Goal: Transaction & Acquisition: Download file/media

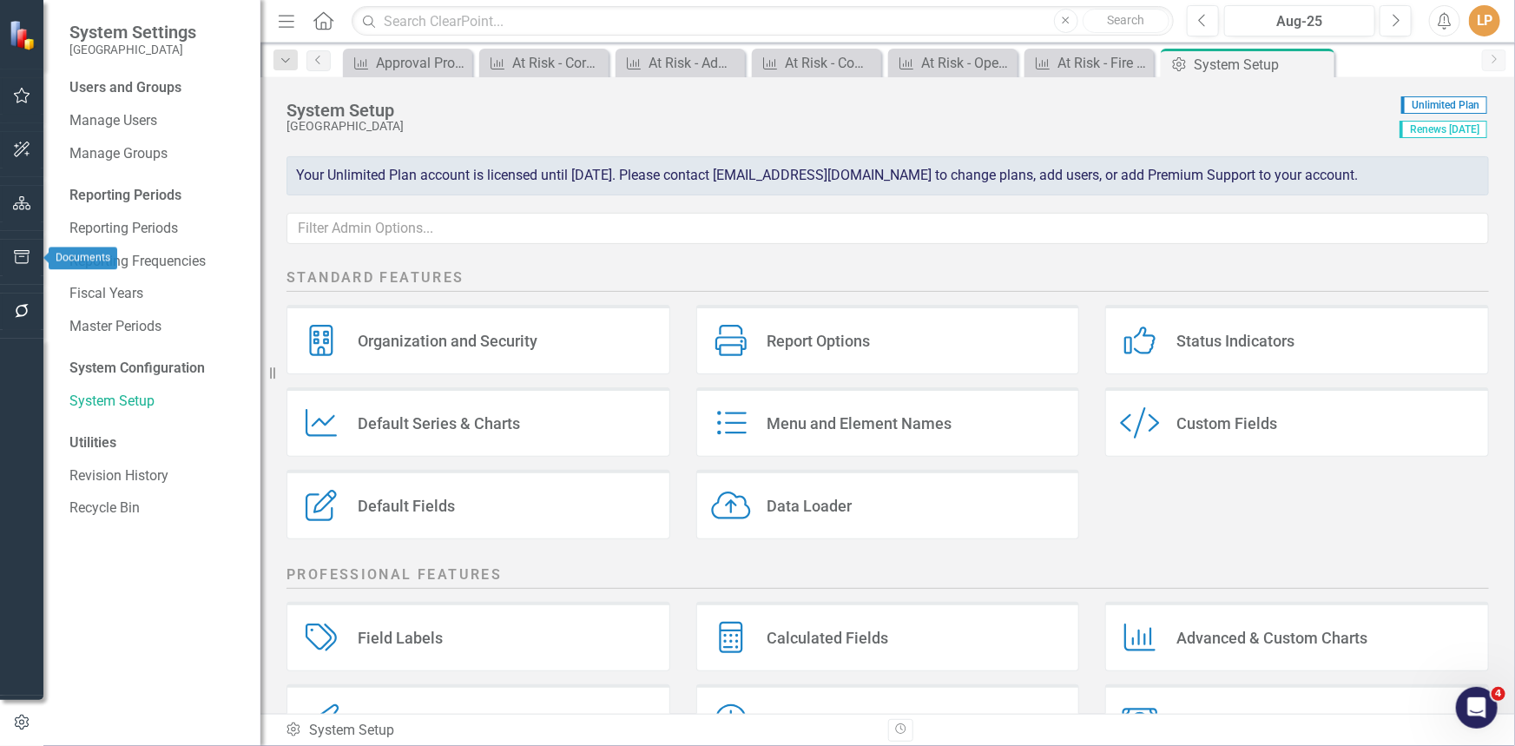
click at [23, 262] on icon "button" at bounding box center [22, 257] width 18 height 14
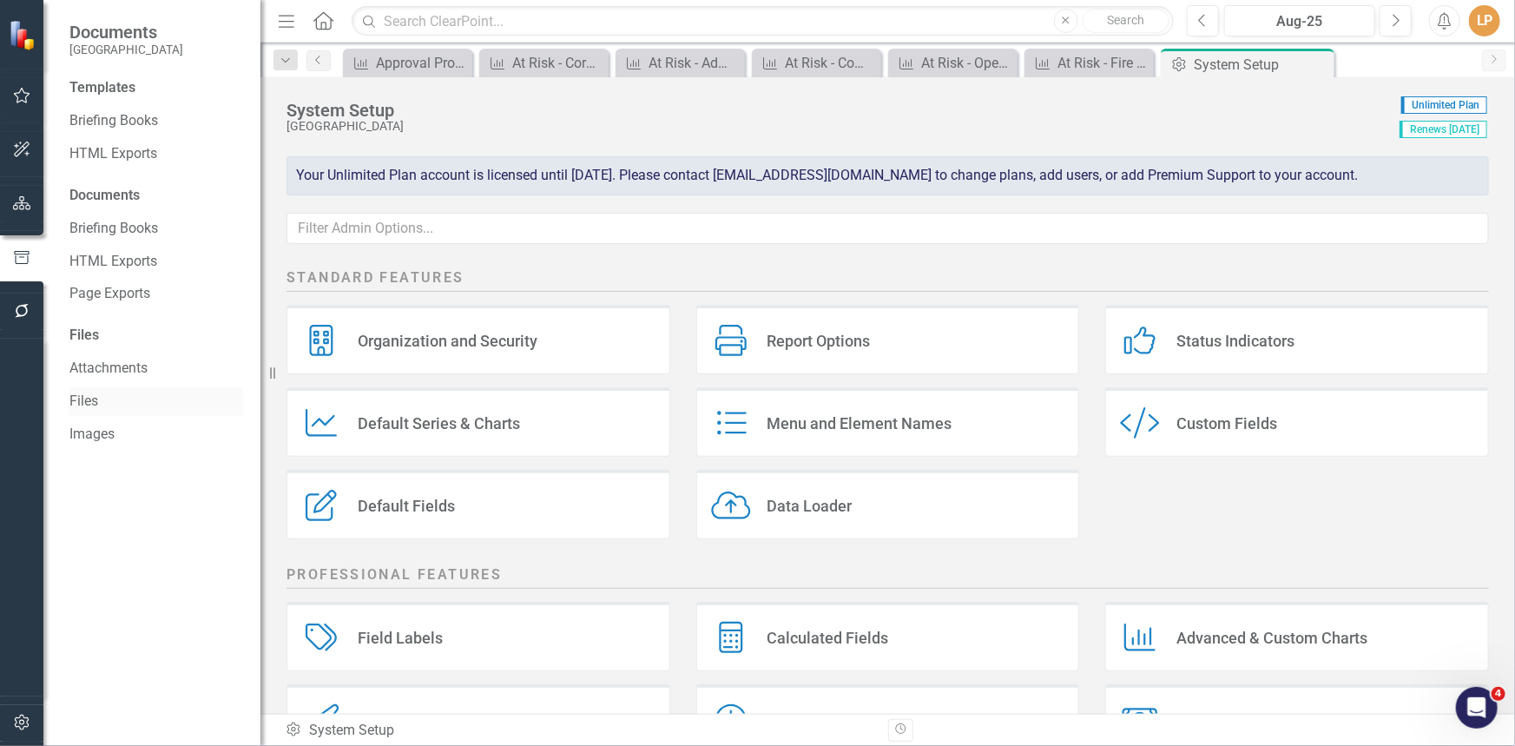
click at [103, 399] on link "Files" at bounding box center [156, 402] width 174 height 20
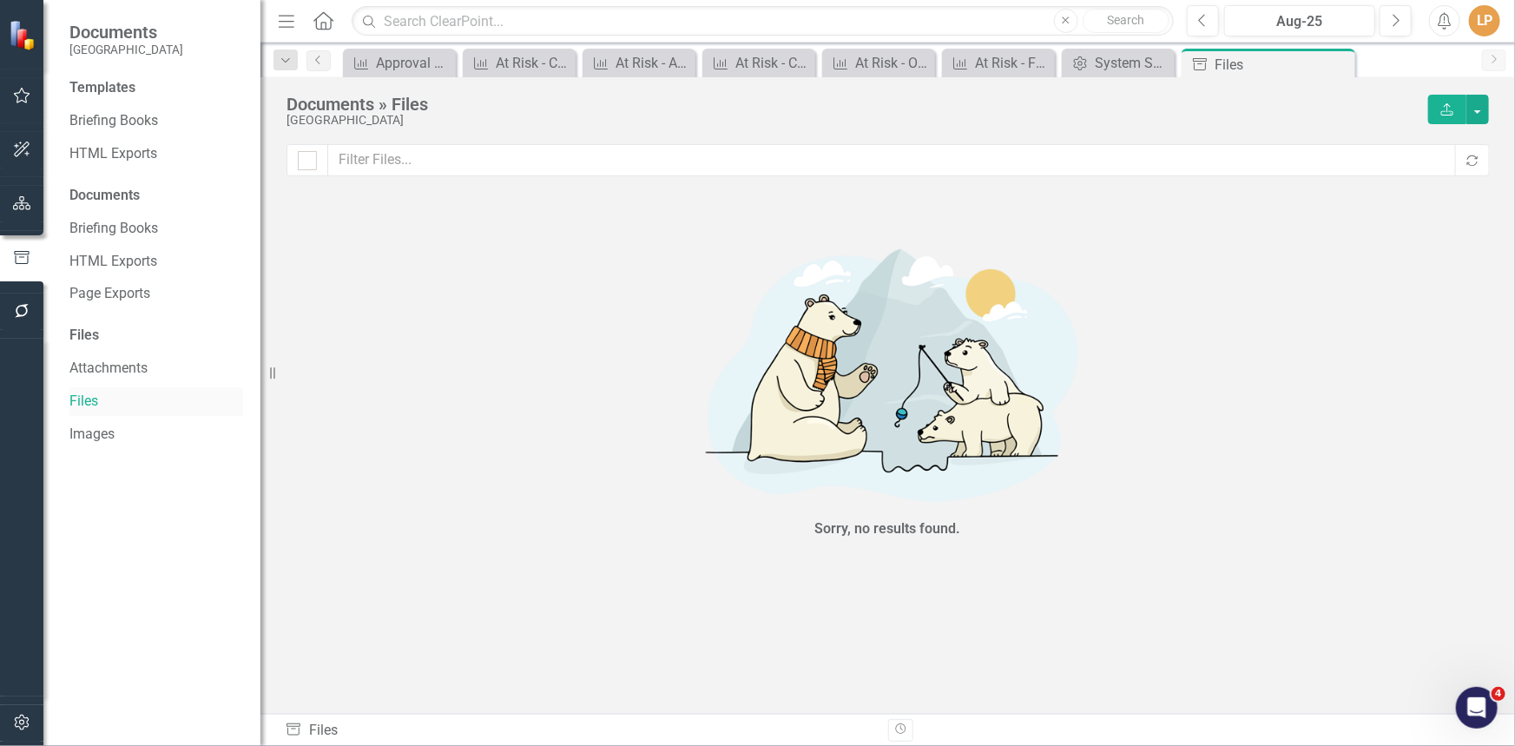
checkbox input "false"
click at [93, 381] on div "Attachments" at bounding box center [156, 368] width 174 height 29
click at [76, 333] on div "Files" at bounding box center [156, 336] width 174 height 20
click at [81, 338] on div "Files" at bounding box center [156, 336] width 174 height 20
click at [94, 368] on link "Attachments" at bounding box center [156, 369] width 174 height 20
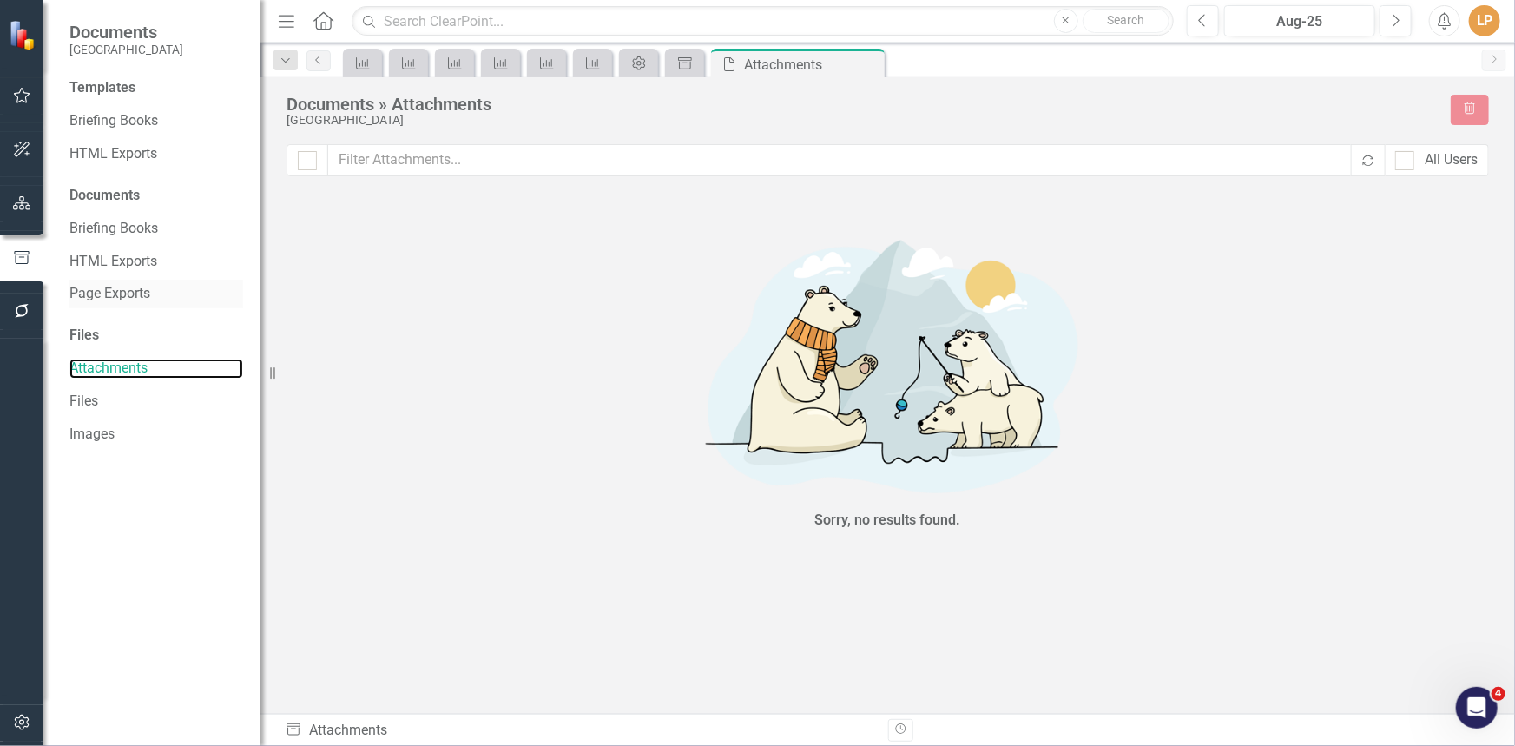
checkbox input "false"
click at [87, 294] on link "Page Exports" at bounding box center [156, 294] width 174 height 20
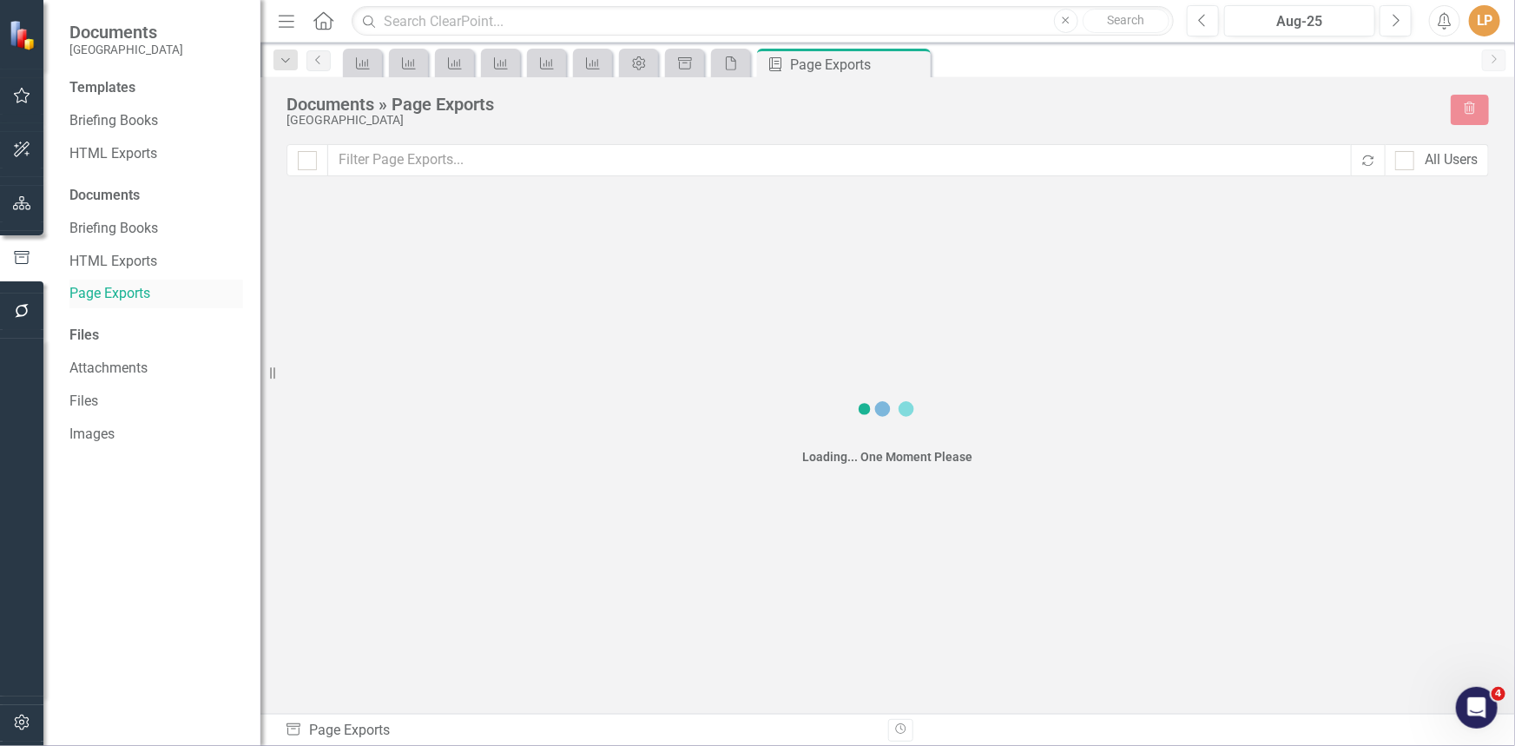
checkbox input "false"
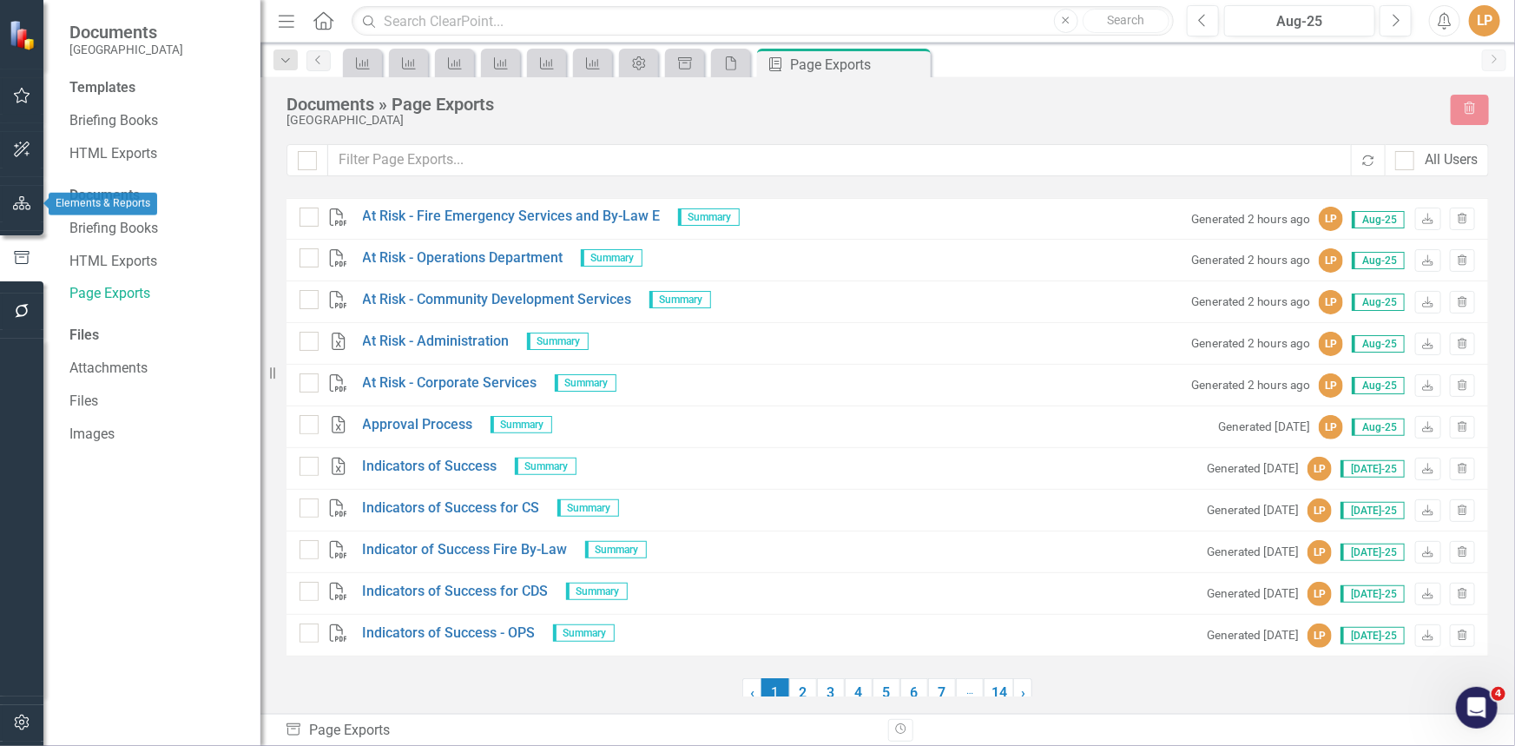
click at [15, 207] on icon "button" at bounding box center [22, 203] width 18 height 14
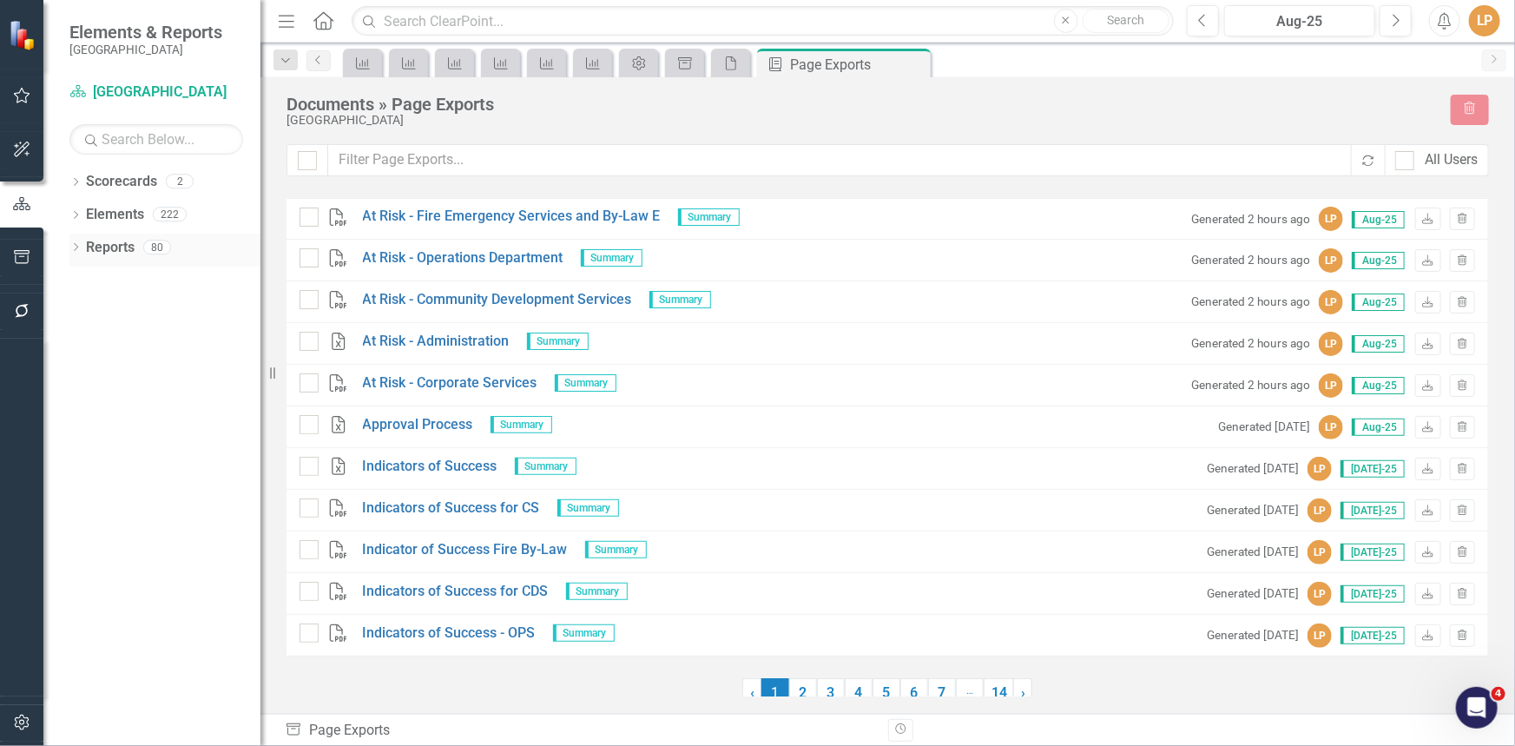
click at [82, 243] on div "Dropdown Reports 80" at bounding box center [164, 250] width 191 height 33
click at [76, 252] on icon "Dropdown" at bounding box center [75, 249] width 12 height 10
click at [83, 373] on icon at bounding box center [84, 377] width 4 height 8
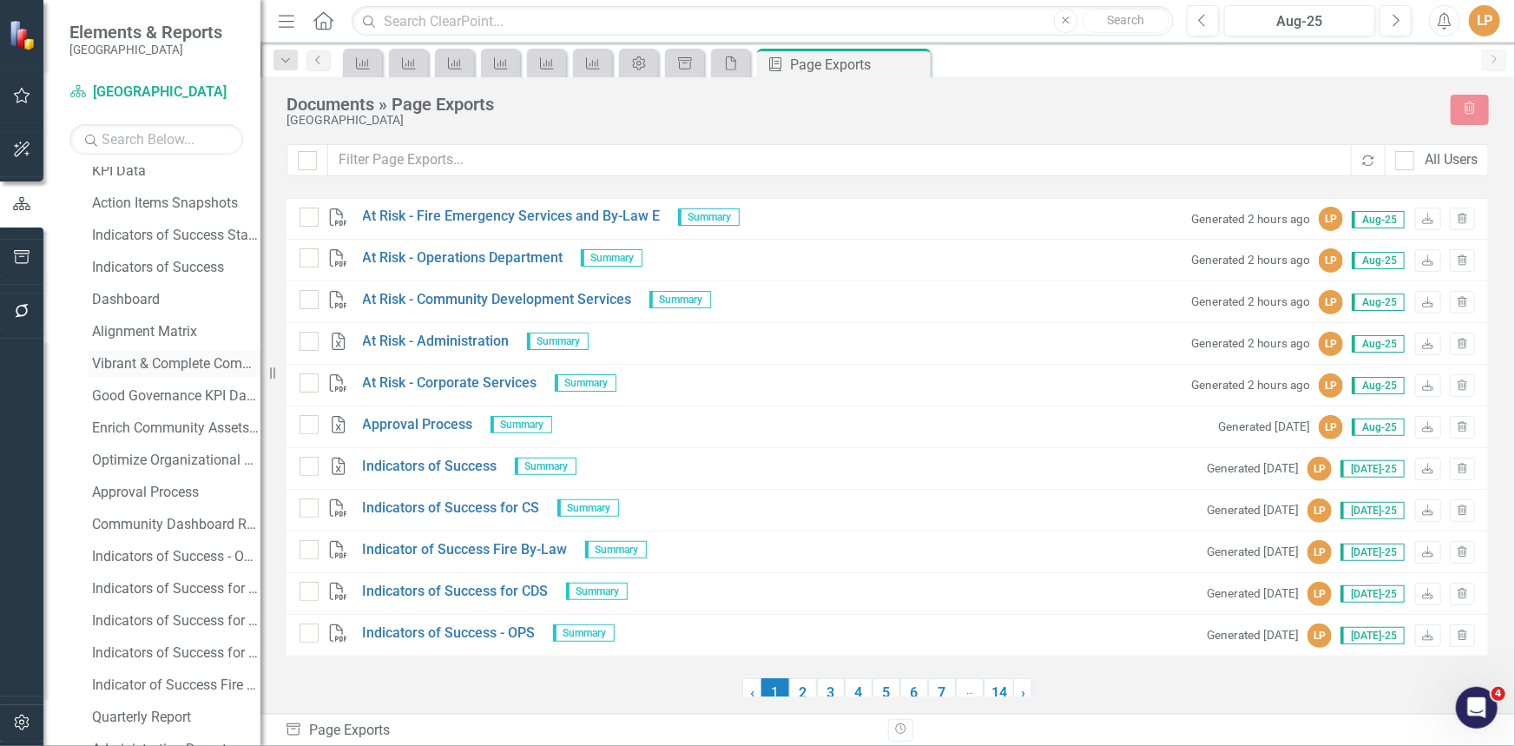
scroll to position [236, 0]
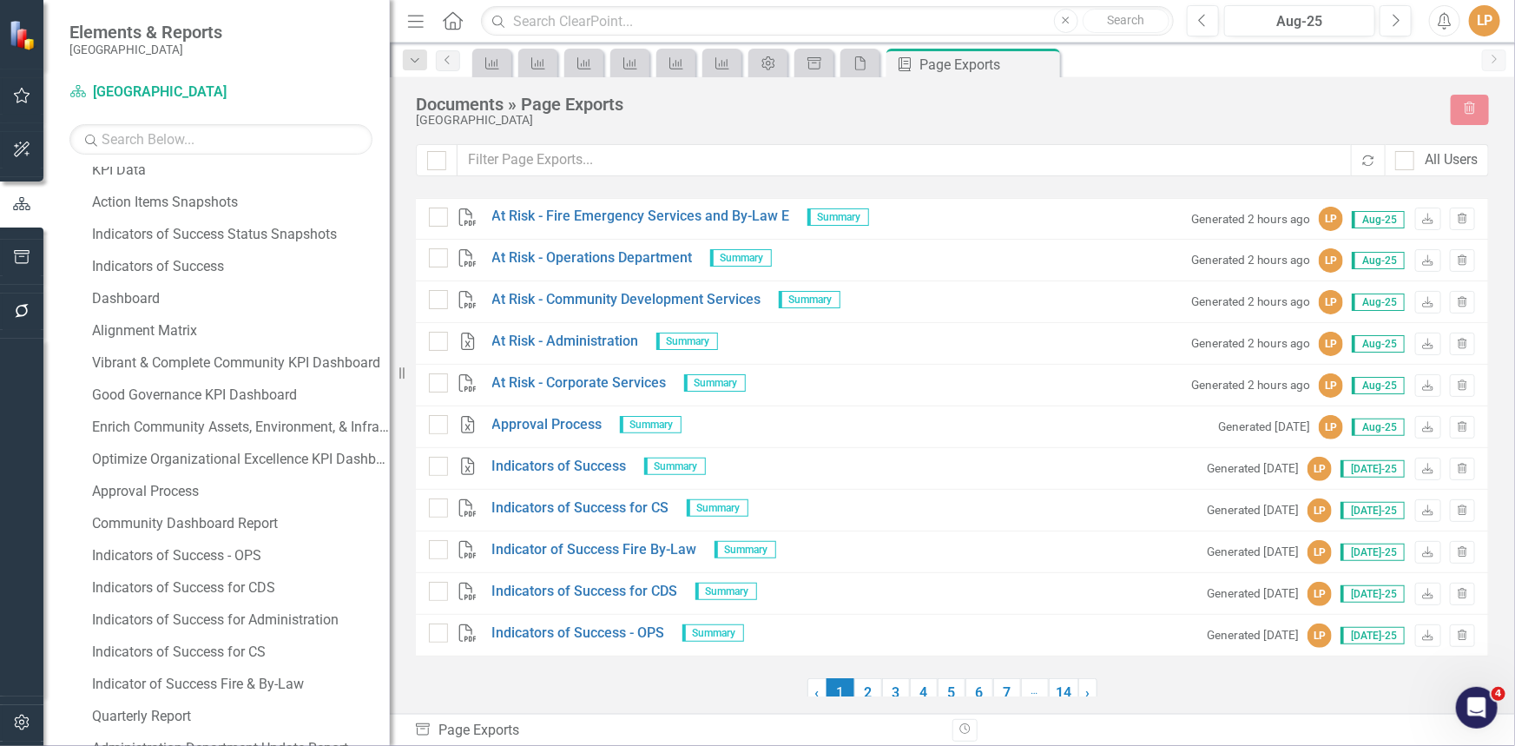
drag, startPoint x: 265, startPoint y: 547, endPoint x: 390, endPoint y: 564, distance: 126.2
click at [390, 564] on div "Resize" at bounding box center [397, 373] width 14 height 746
click at [249, 610] on link "Indicators of Success for Administration" at bounding box center [239, 620] width 302 height 28
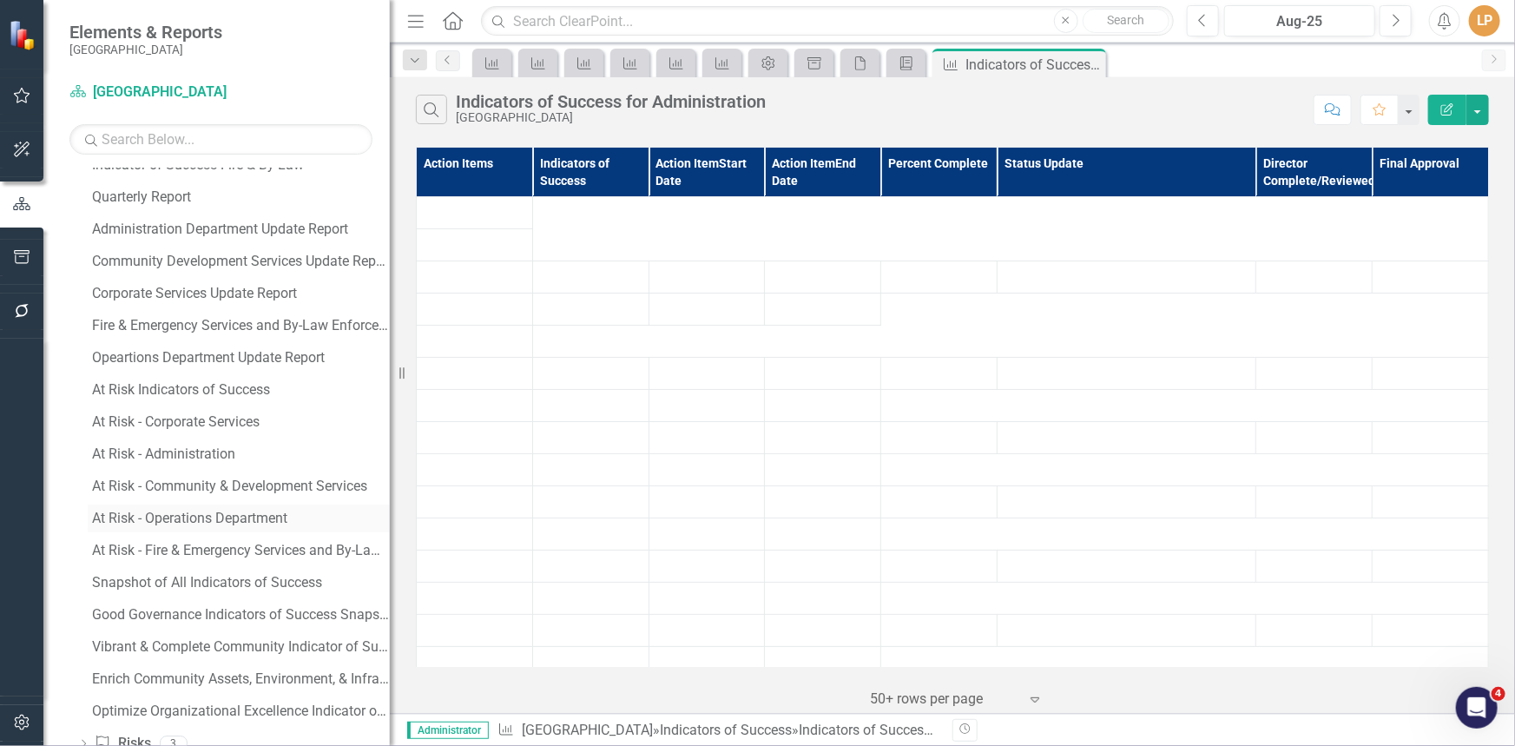
scroll to position [797, 0]
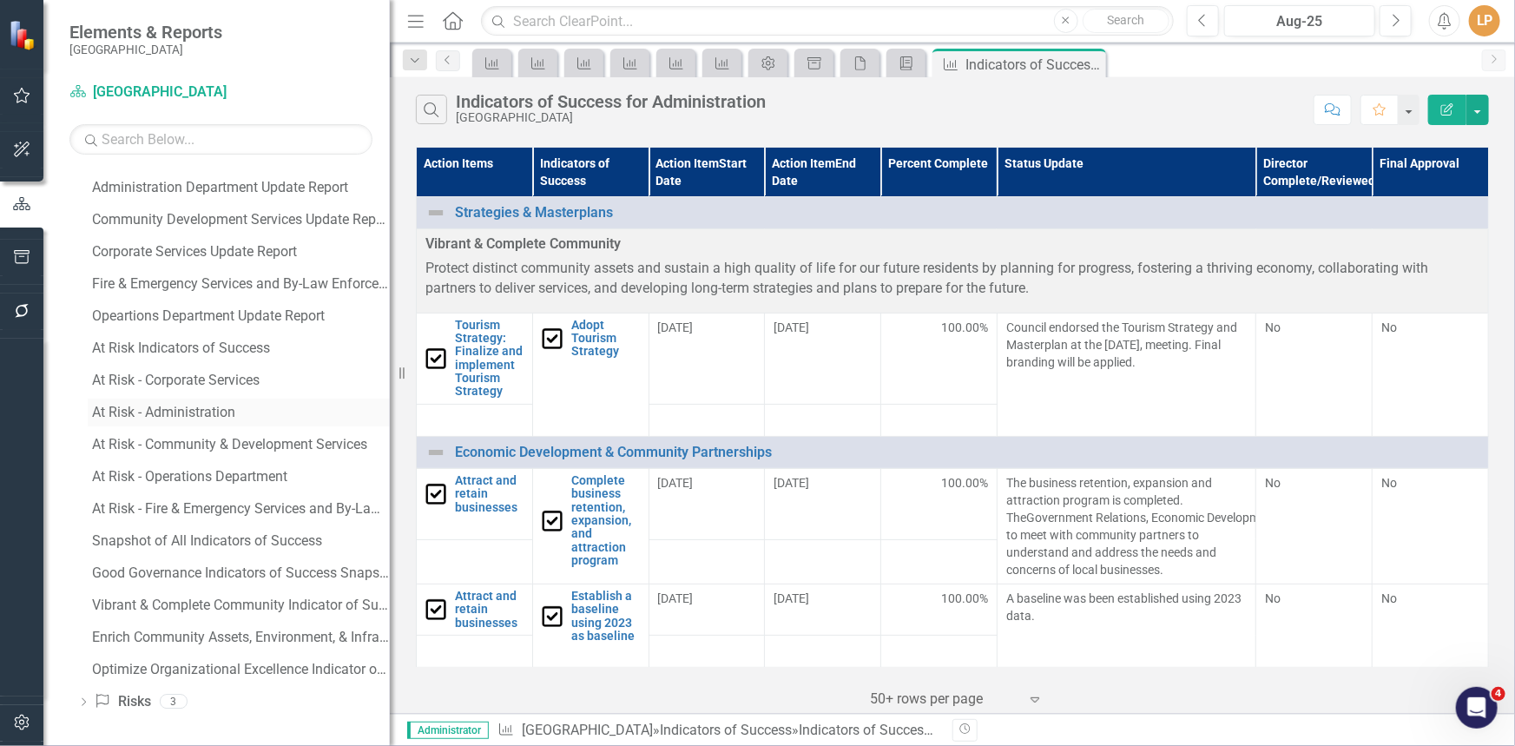
click at [215, 407] on div "At Risk - Administration" at bounding box center [241, 413] width 298 height 16
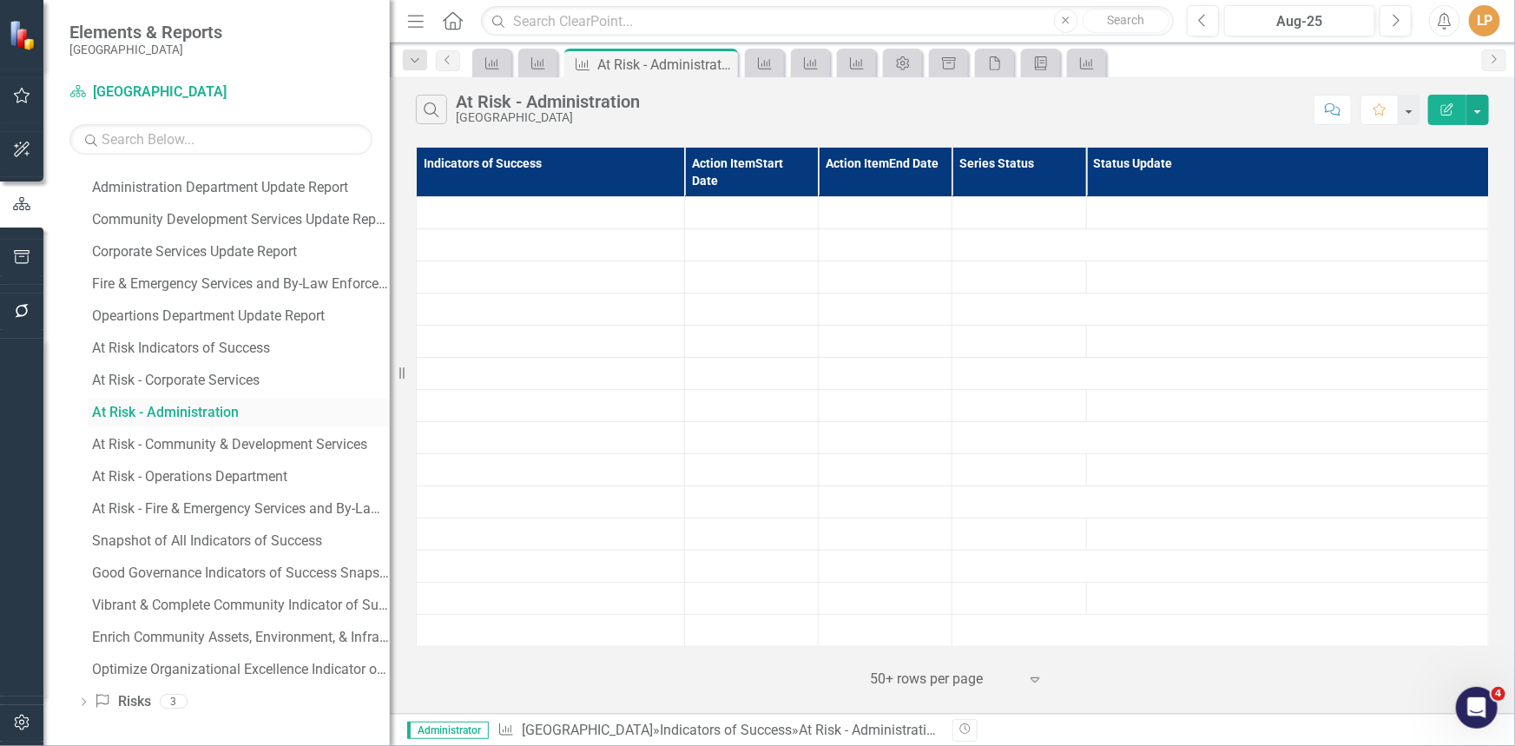
scroll to position [477, 0]
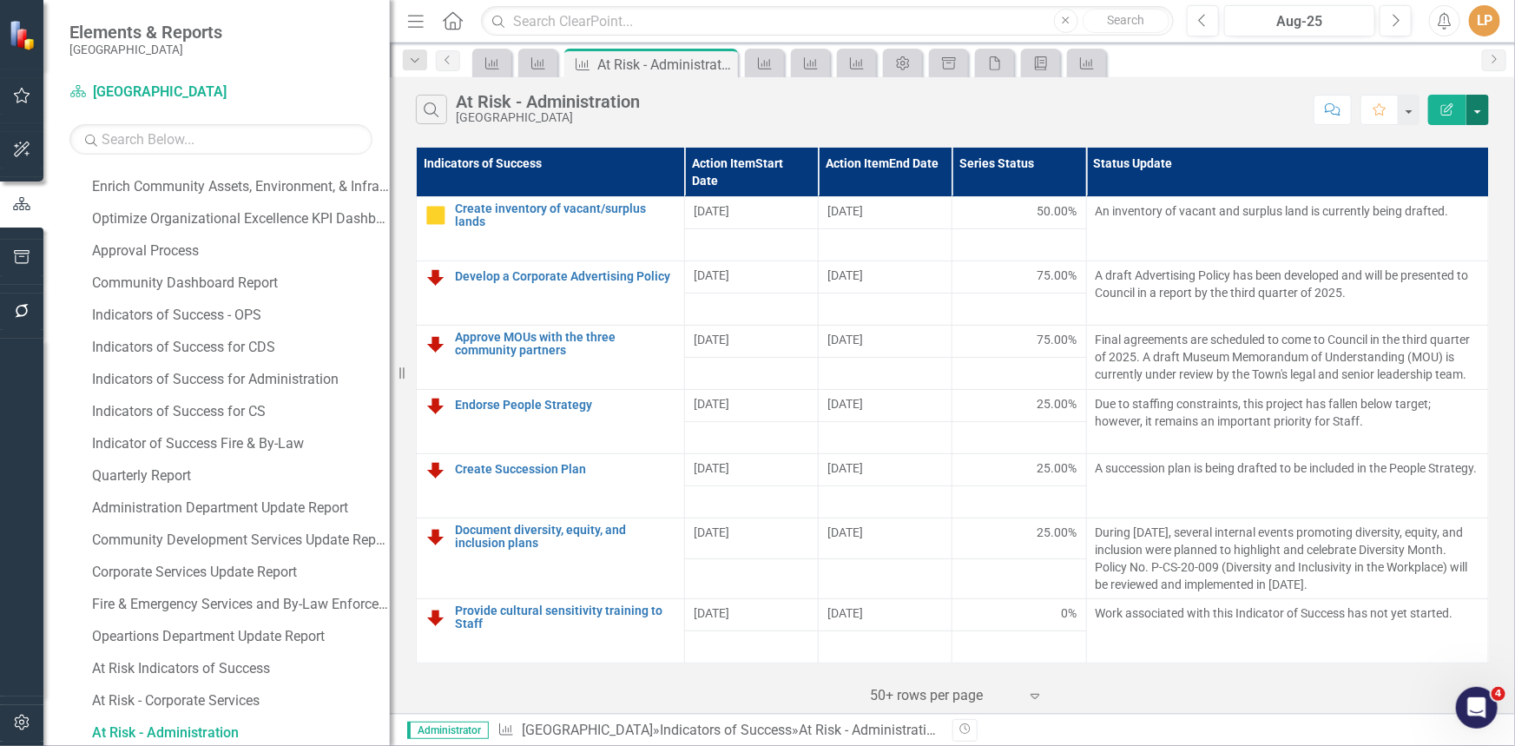
click at [1477, 112] on button "button" at bounding box center [1478, 110] width 23 height 30
click at [1446, 170] on link "PDF Export to PDF" at bounding box center [1419, 177] width 137 height 32
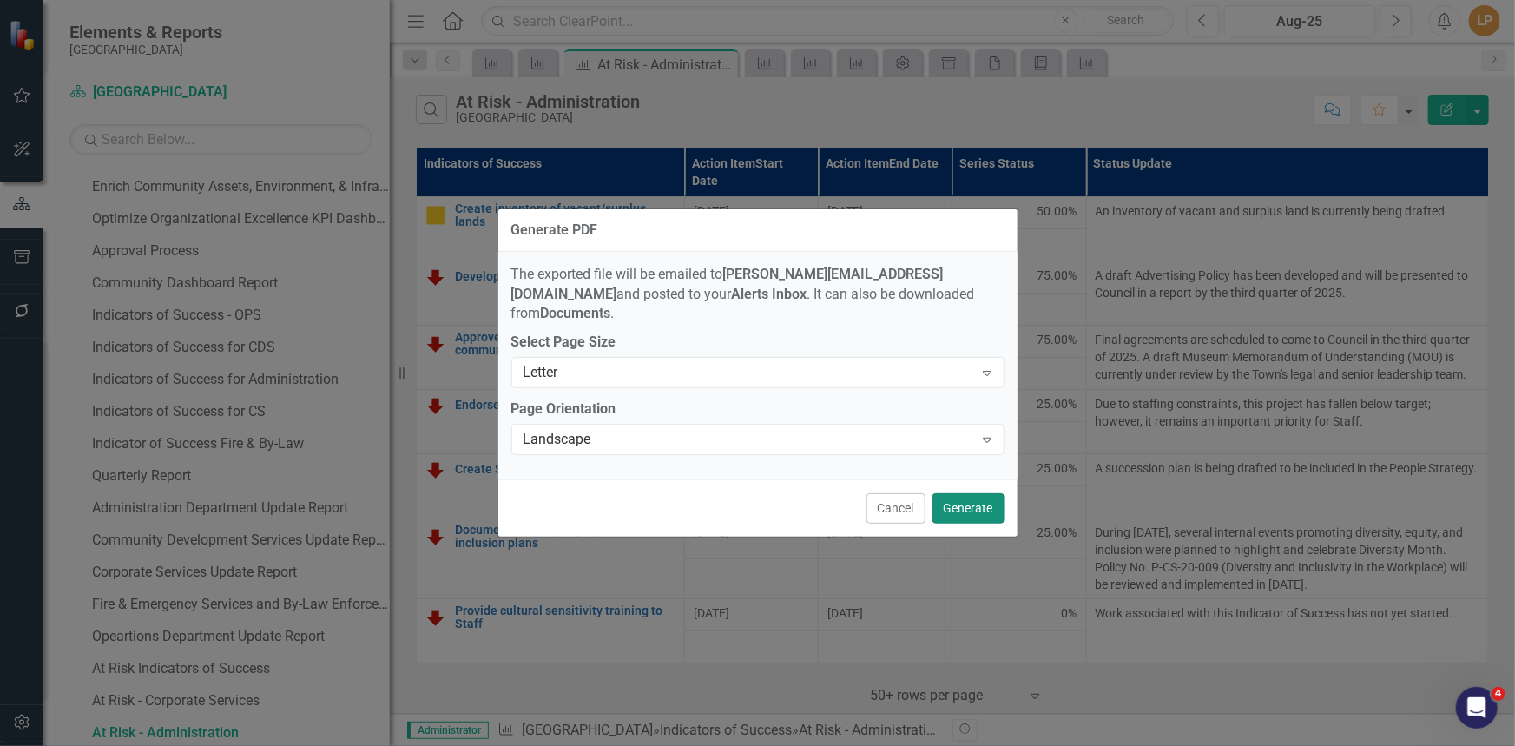
click at [963, 498] on button "Generate" at bounding box center [969, 508] width 72 height 30
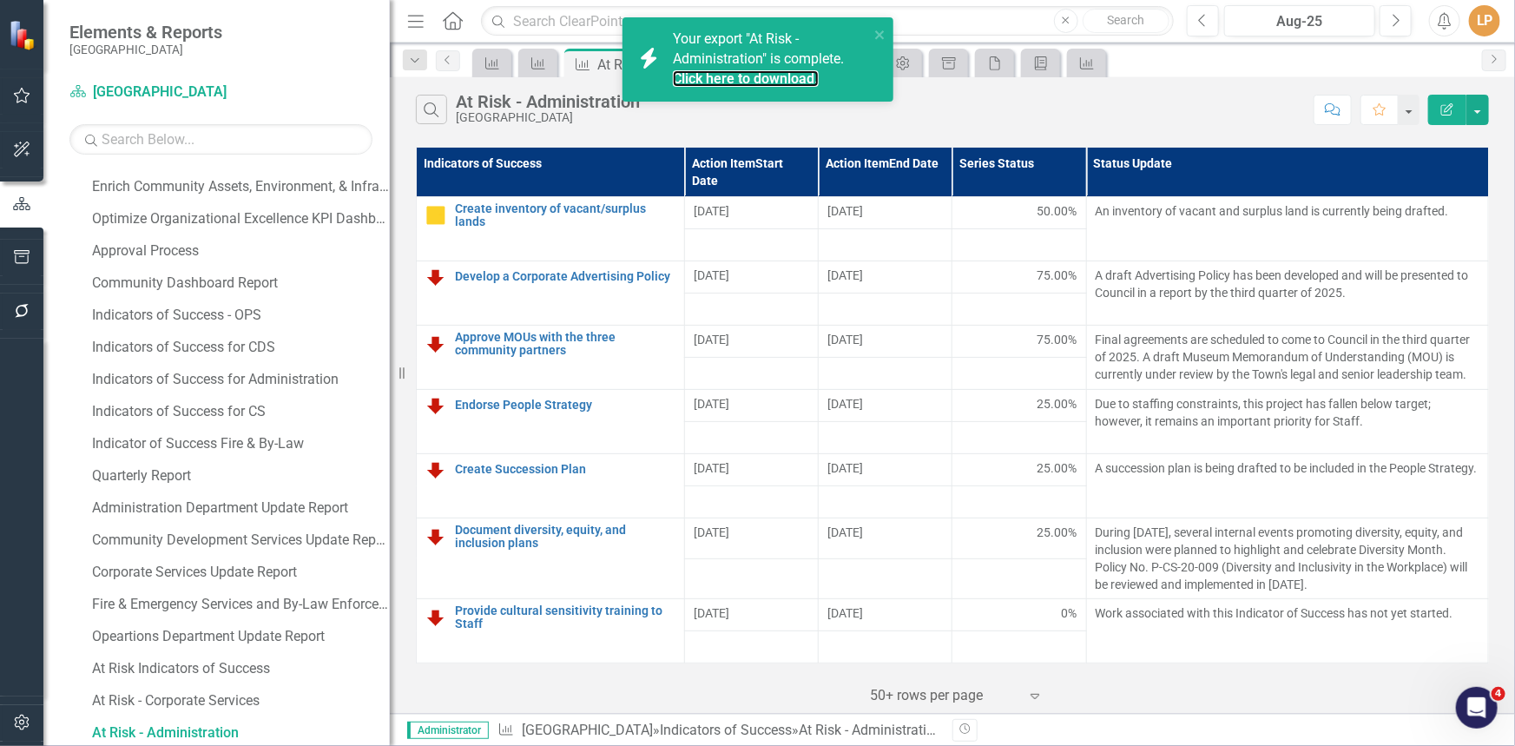
drag, startPoint x: 699, startPoint y: 78, endPoint x: 580, endPoint y: 6, distance: 139.1
click at [698, 77] on link "Click here to download." at bounding box center [746, 78] width 146 height 16
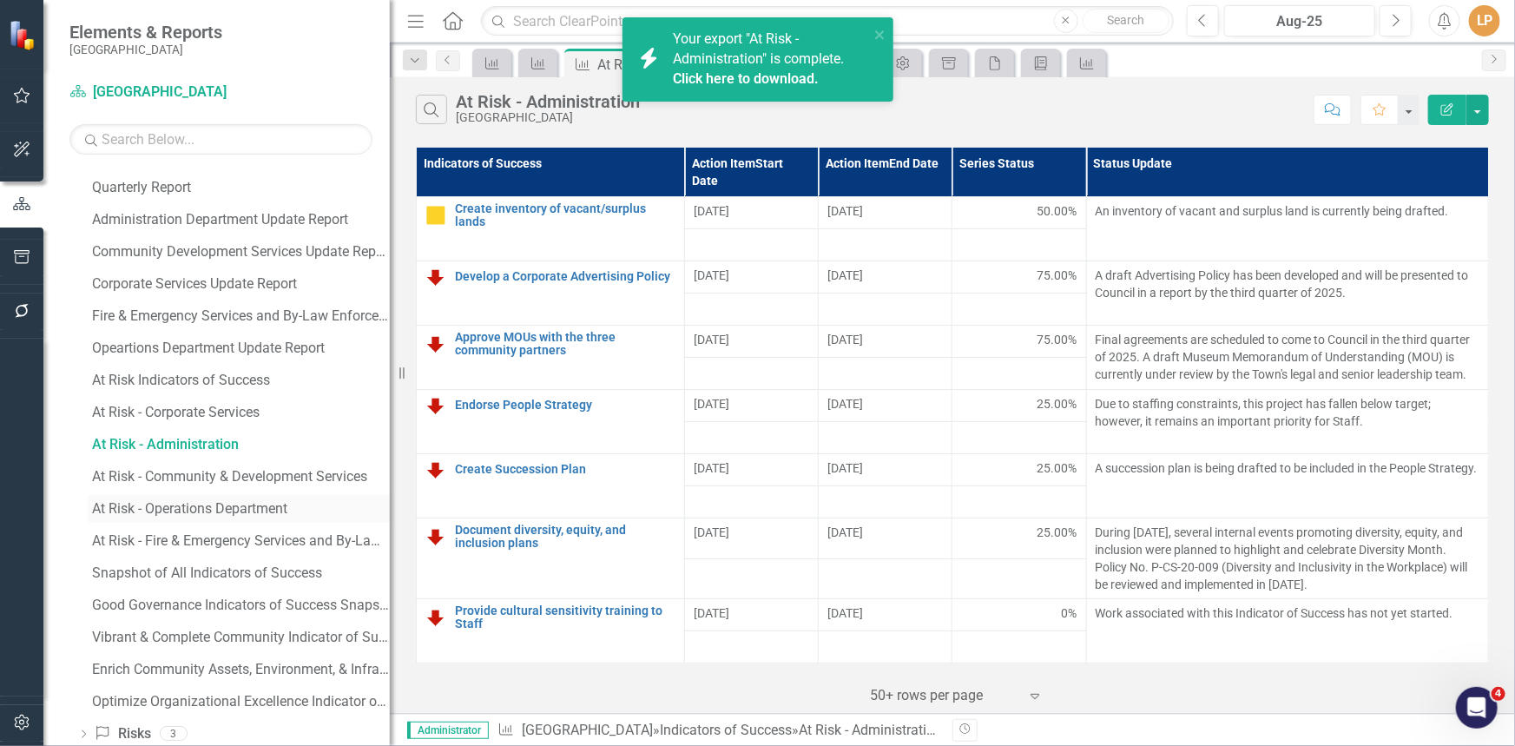
scroll to position [797, 0]
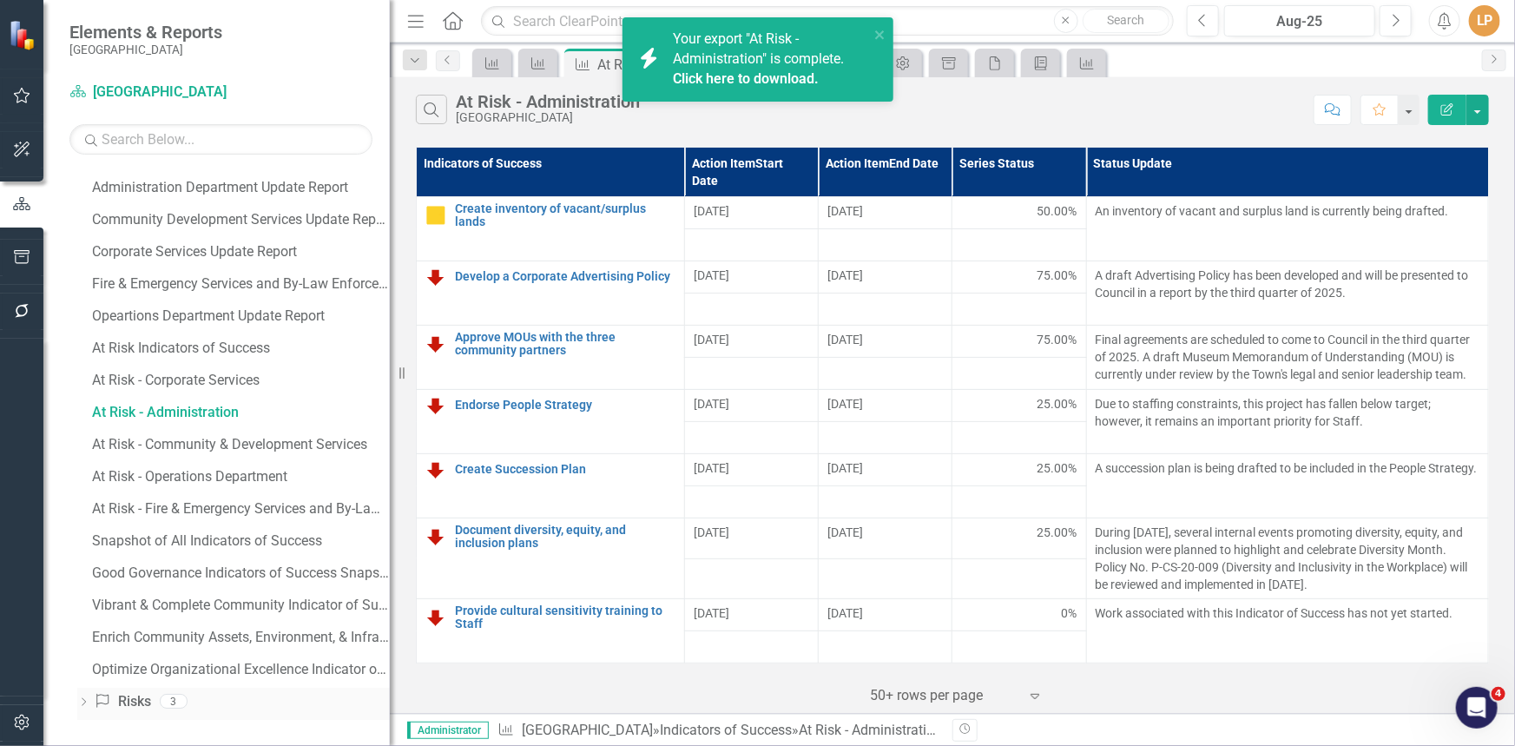
drag, startPoint x: 115, startPoint y: 696, endPoint x: 124, endPoint y: 691, distance: 10.5
click at [115, 696] on link "Risks & Issues Risks" at bounding box center [122, 702] width 56 height 20
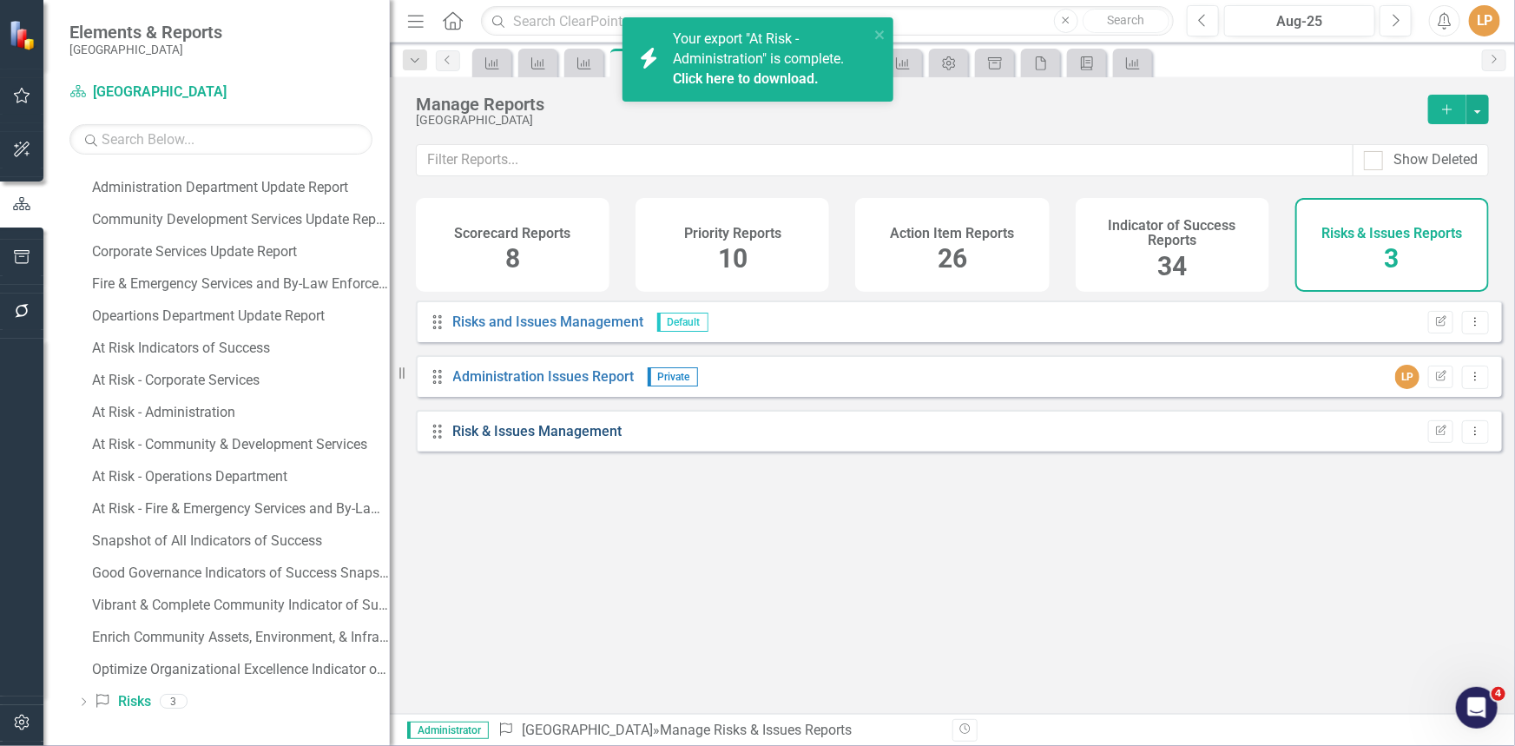
click at [524, 439] on link "Risk & Issues Management" at bounding box center [537, 431] width 169 height 16
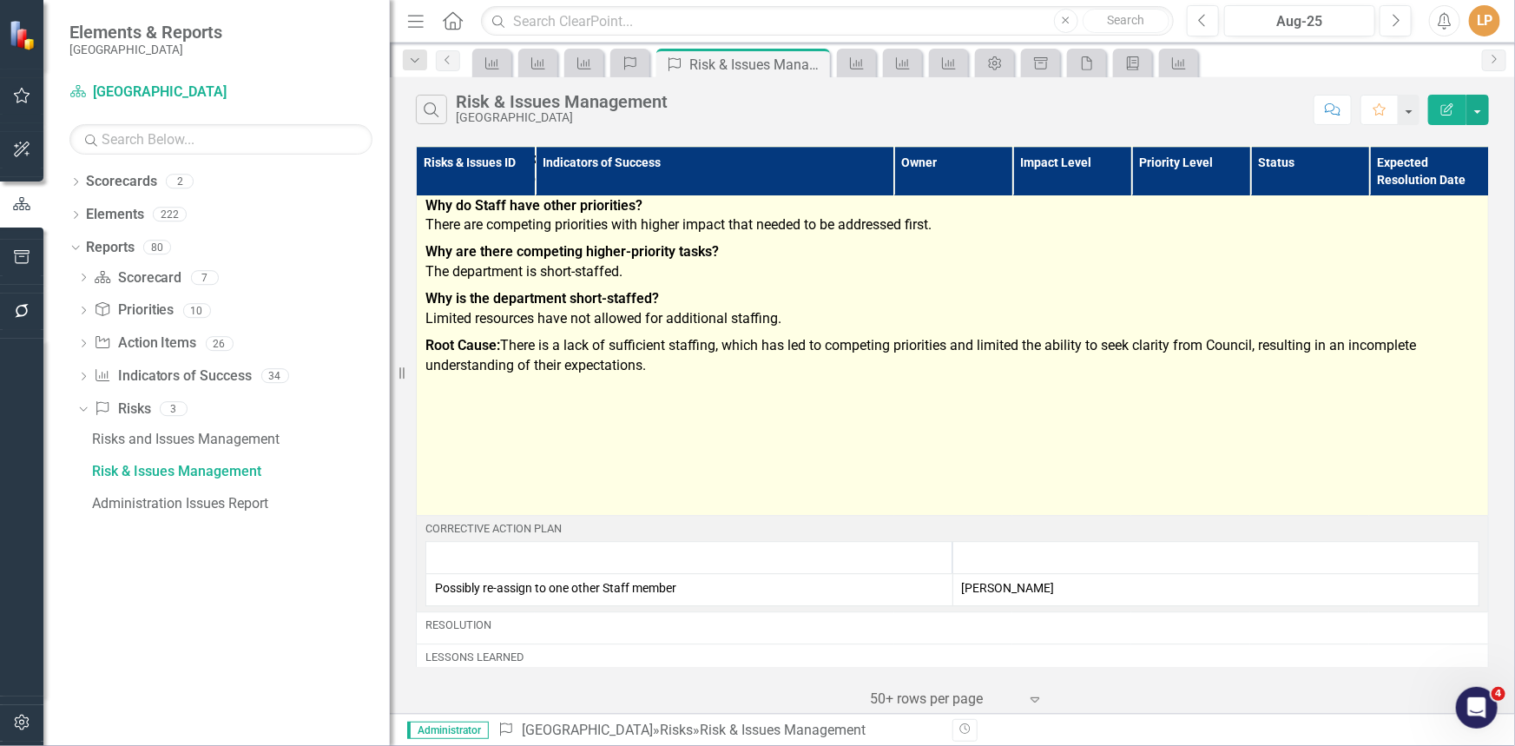
scroll to position [2447, 0]
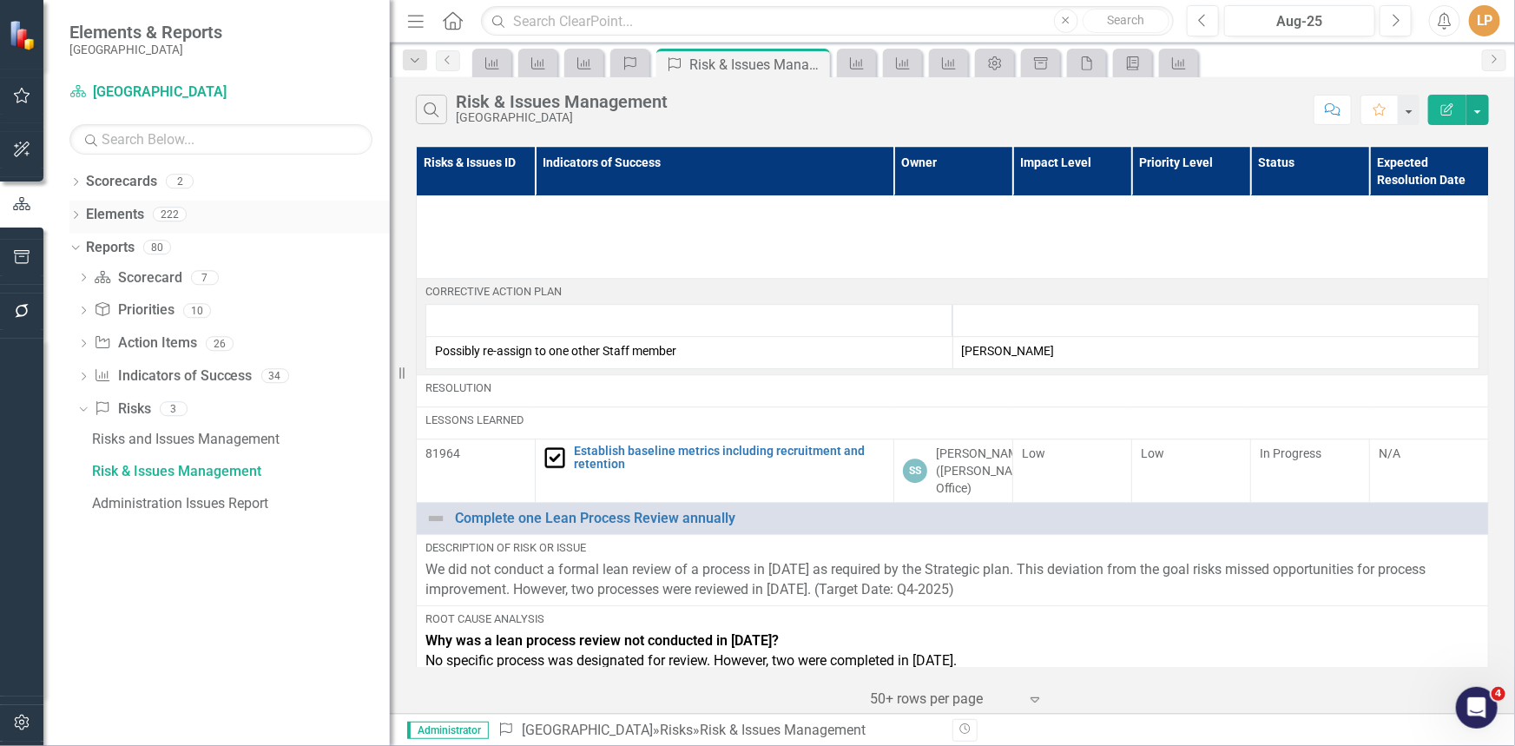
click at [79, 216] on icon "Dropdown" at bounding box center [75, 217] width 12 height 10
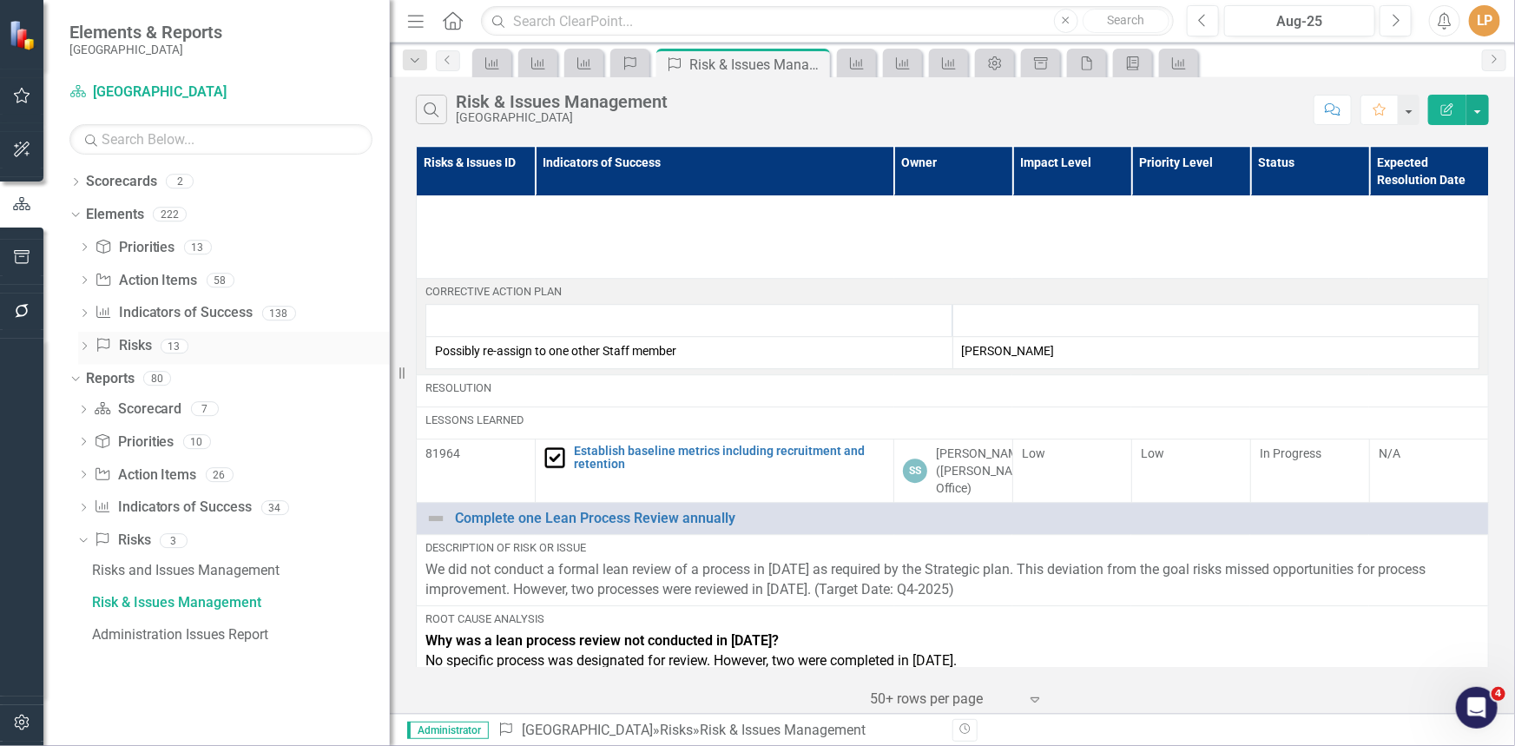
click at [84, 344] on icon "Dropdown" at bounding box center [84, 348] width 12 height 10
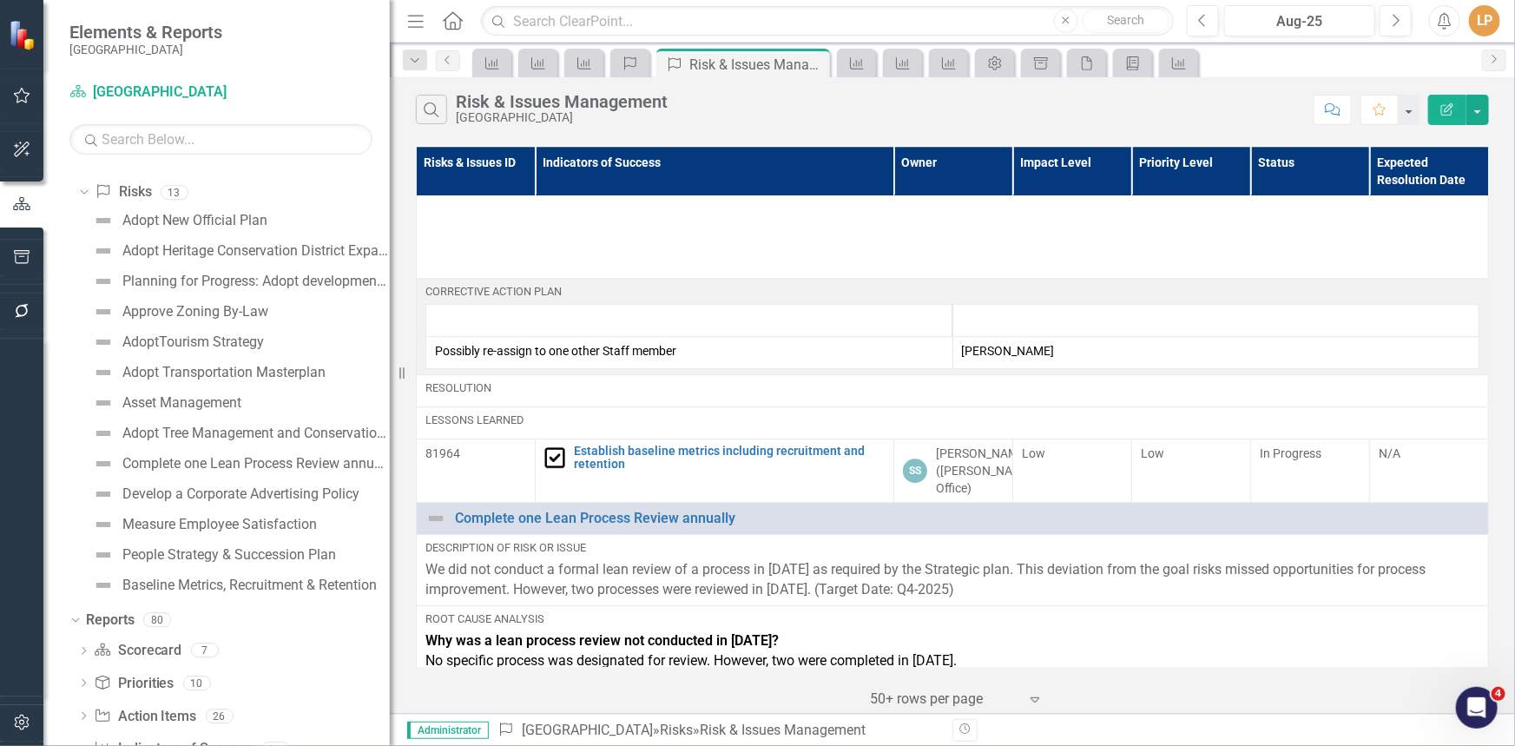
scroll to position [78, 0]
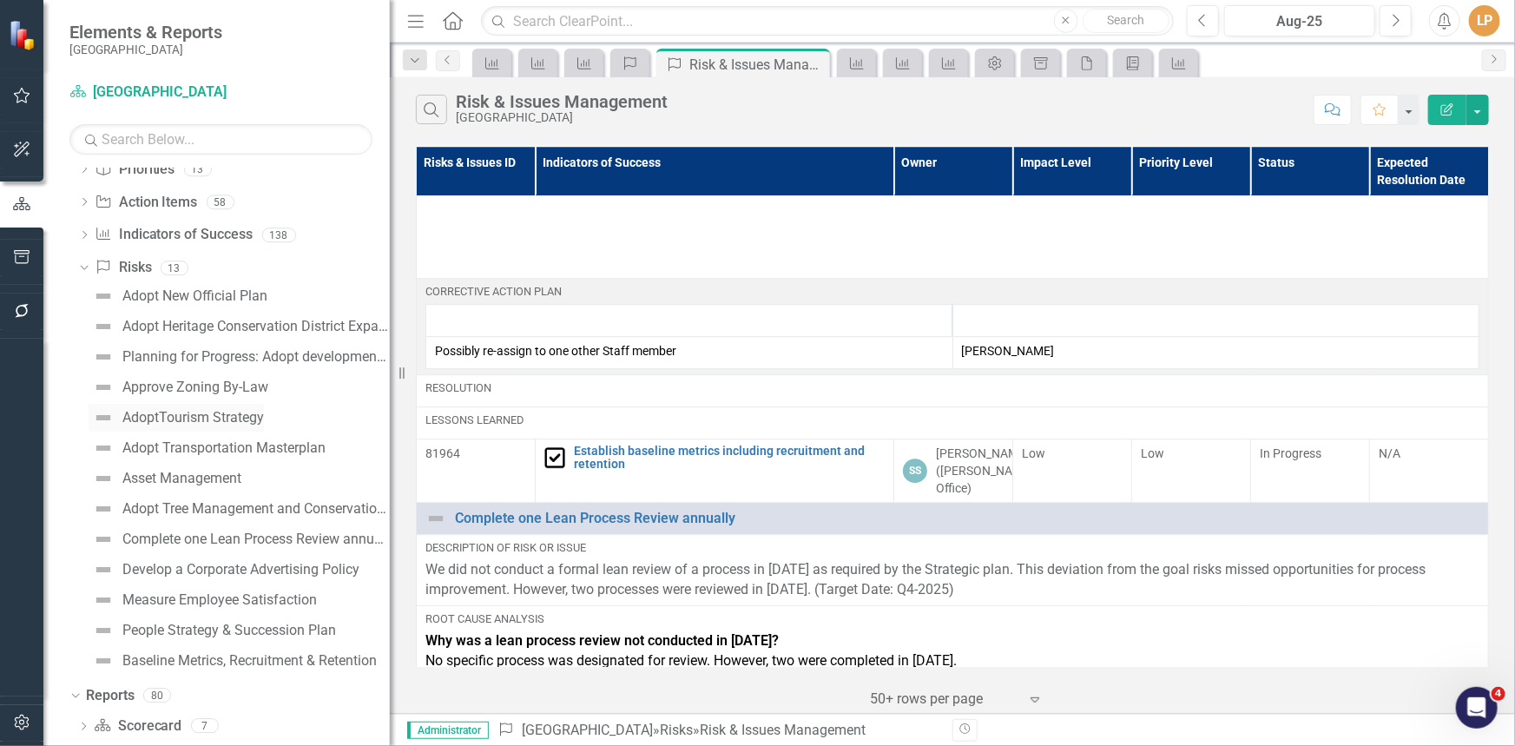
click at [204, 417] on div "AdoptTourism Strategy" at bounding box center [193, 418] width 142 height 16
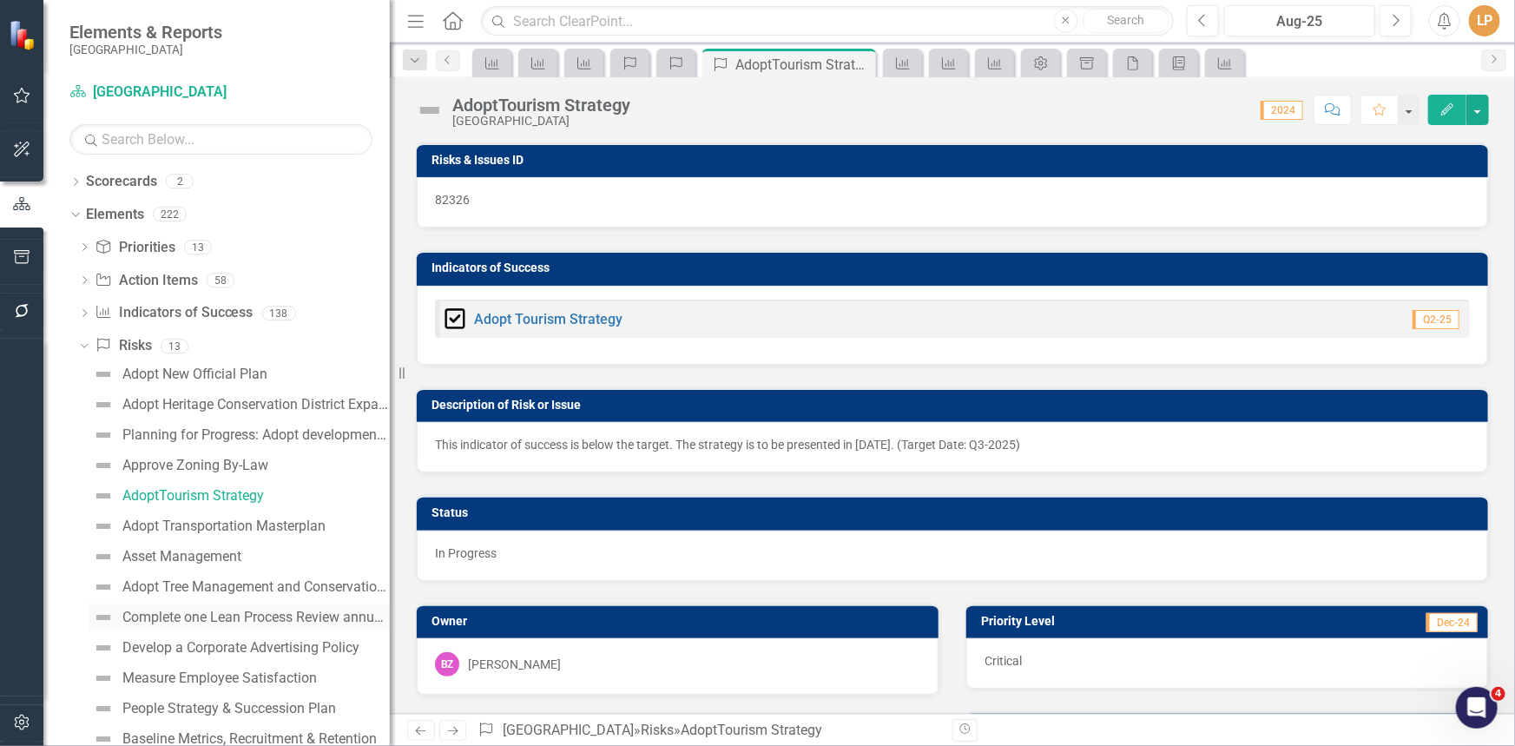
click at [185, 614] on div "Complete one Lean Process Review annually" at bounding box center [255, 618] width 267 height 16
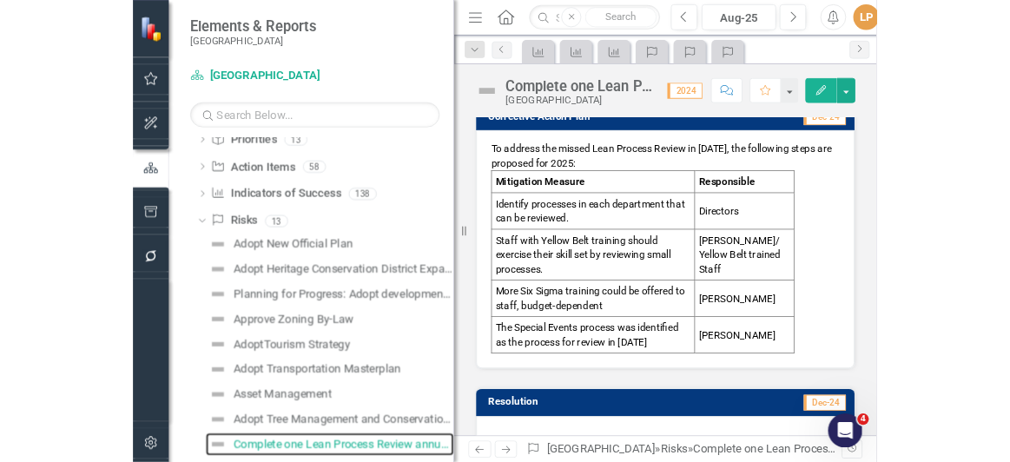
scroll to position [1209, 0]
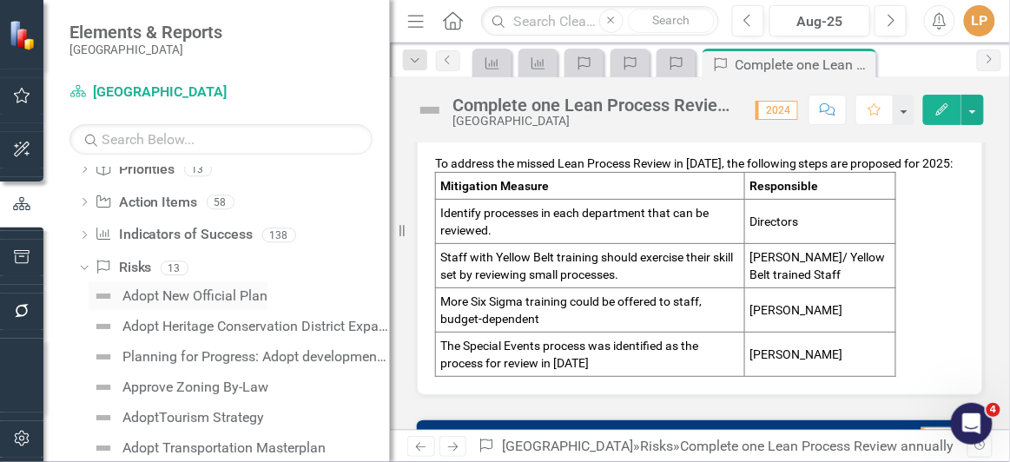
click at [204, 297] on div "Adopt New Official Plan" at bounding box center [194, 296] width 145 height 16
